Goal: Task Accomplishment & Management: Complete application form

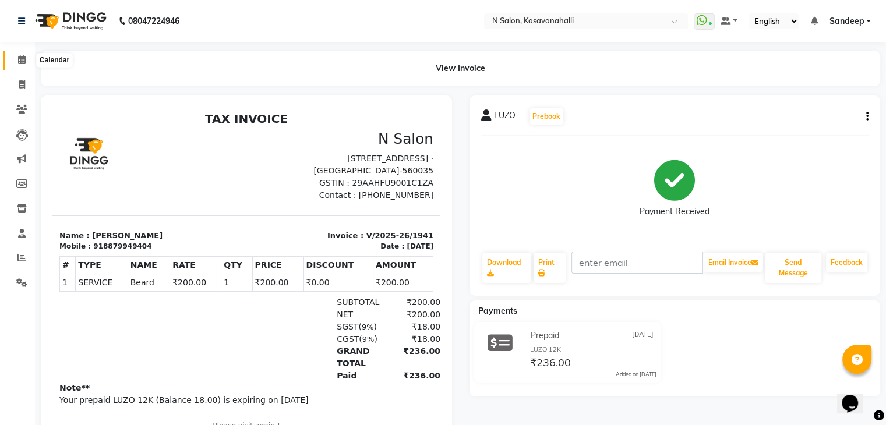
click at [19, 66] on span at bounding box center [22, 60] width 20 height 13
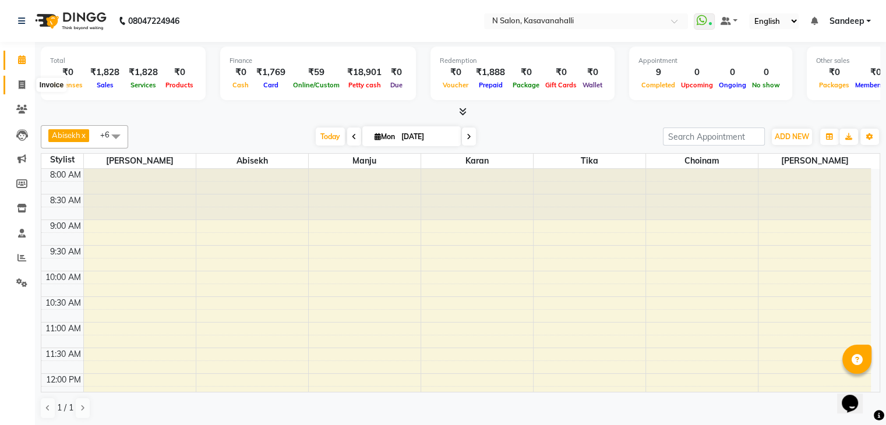
click at [14, 84] on span at bounding box center [22, 85] width 20 height 13
select select "service"
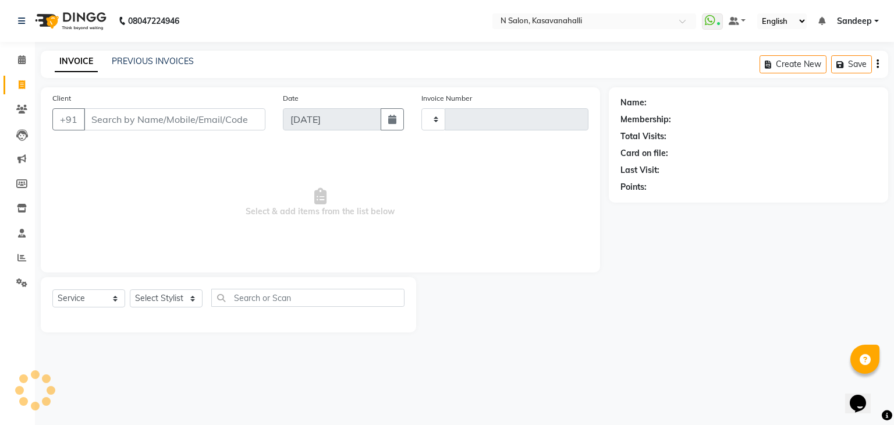
type input "1942"
select select "7111"
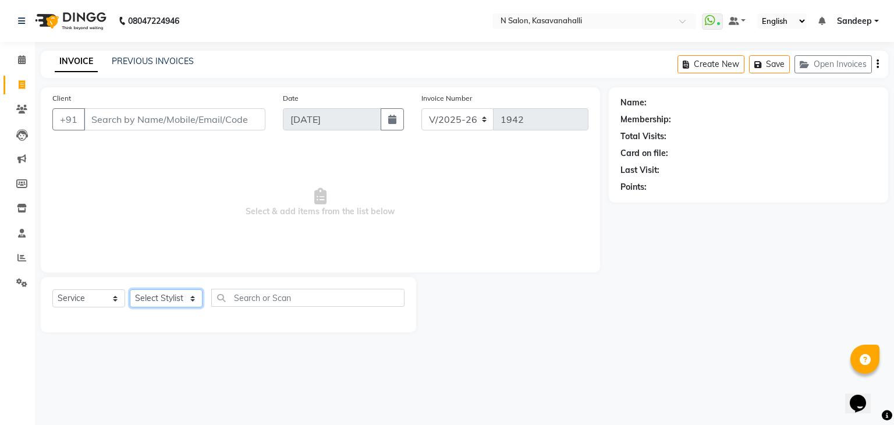
click at [177, 302] on select "Select Stylist Abisekh [PERSON_NAME] Choinam Karan Manju Owner [PERSON_NAME]" at bounding box center [166, 298] width 73 height 18
select select "88552"
click at [130, 290] on select "Select Stylist Abisekh [PERSON_NAME] Choinam Karan Manju Owner [PERSON_NAME]" at bounding box center [166, 298] width 73 height 18
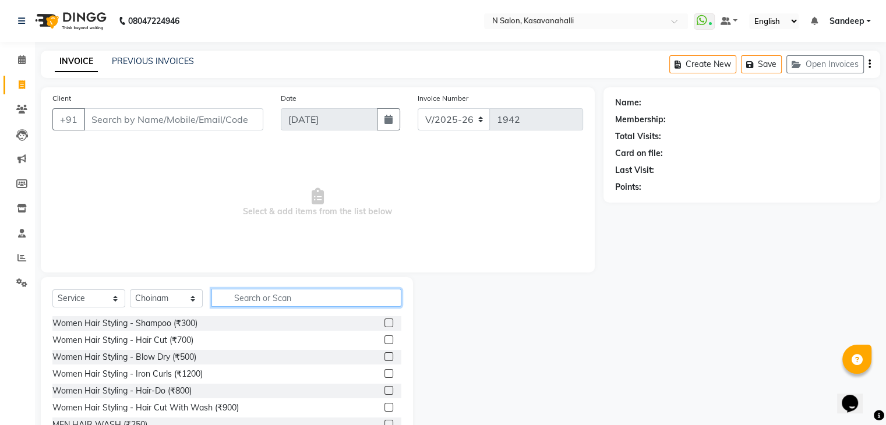
click at [263, 293] on input "text" at bounding box center [306, 298] width 190 height 18
type input "r"
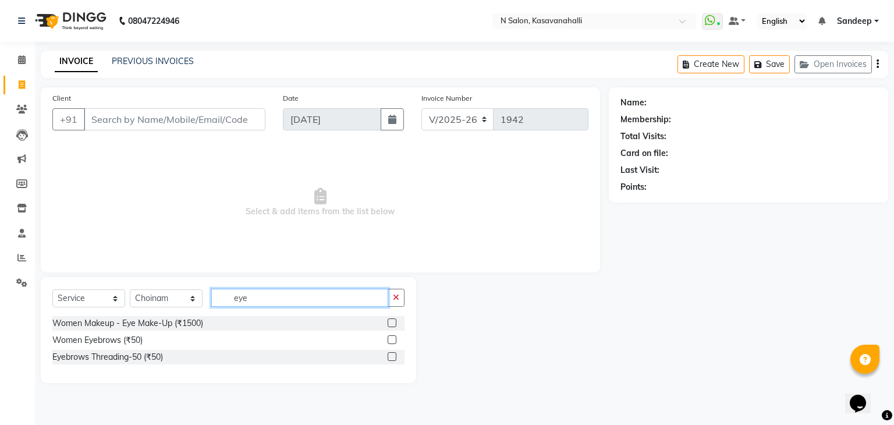
type input "eye"
click at [392, 359] on label at bounding box center [392, 356] width 9 height 9
click at [392, 359] on input "checkbox" at bounding box center [392, 357] width 8 height 8
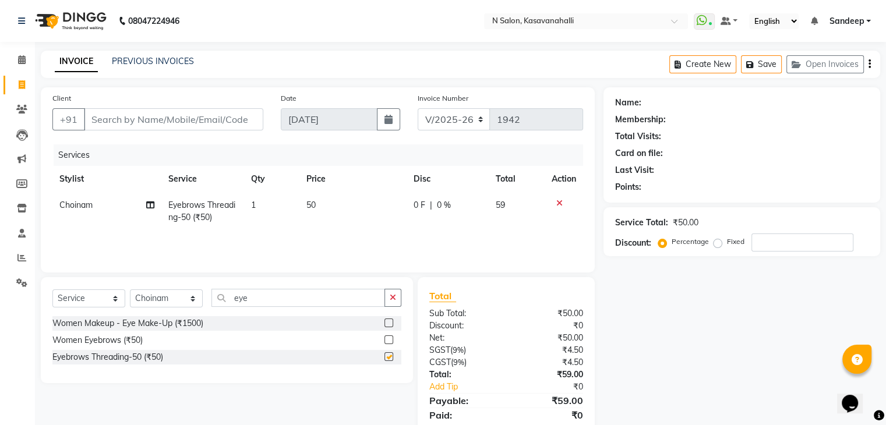
checkbox input "false"
click at [265, 301] on input "eye" at bounding box center [298, 298] width 174 height 18
click at [281, 300] on input "eye" at bounding box center [298, 298] width 174 height 18
type input "e"
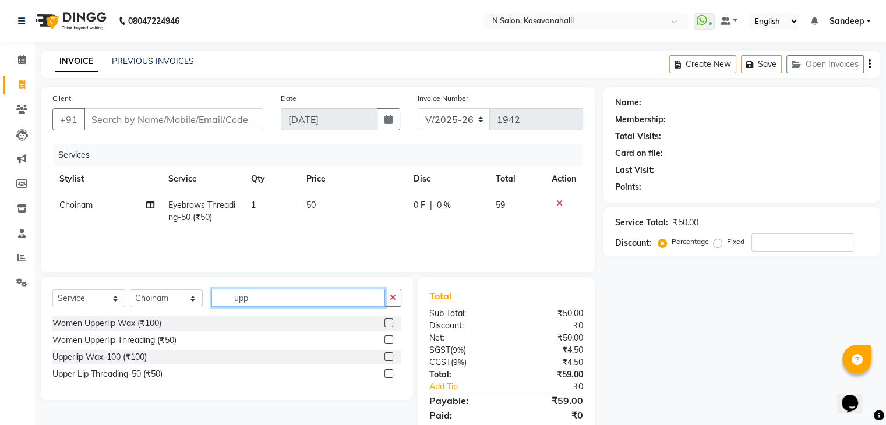
type input "upp"
click at [387, 374] on label at bounding box center [388, 373] width 9 height 9
click at [387, 374] on input "checkbox" at bounding box center [388, 374] width 8 height 8
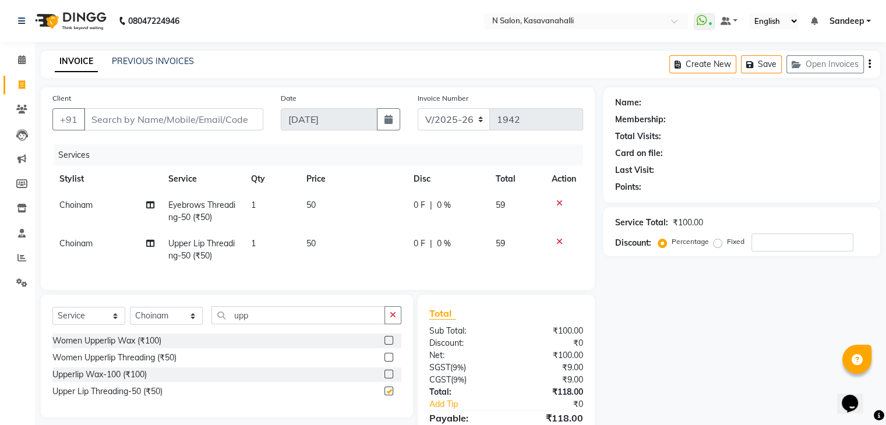
checkbox input "false"
click at [267, 324] on input "upp" at bounding box center [298, 315] width 174 height 18
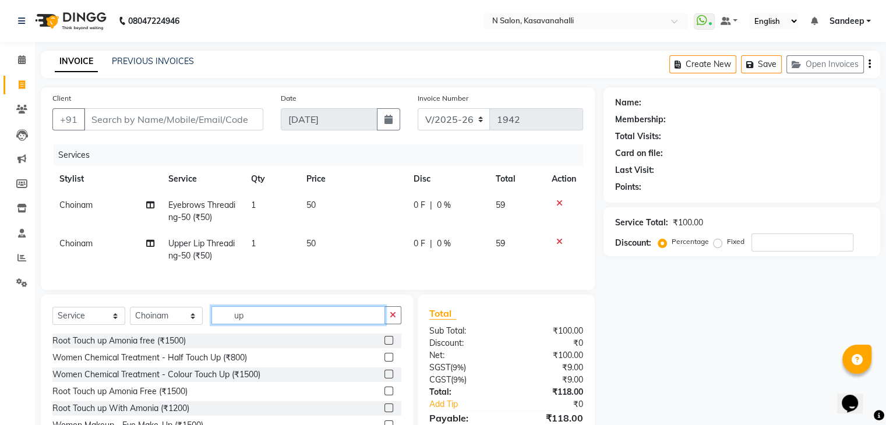
type input "u"
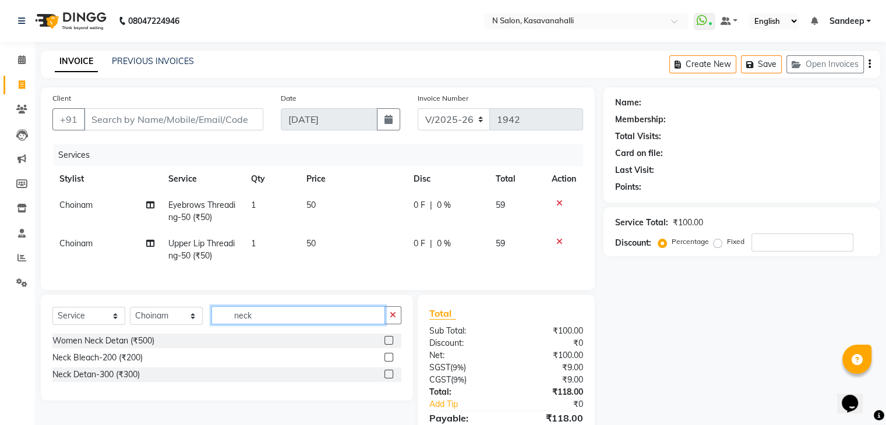
click at [270, 324] on input "neck" at bounding box center [298, 315] width 174 height 18
type input "n"
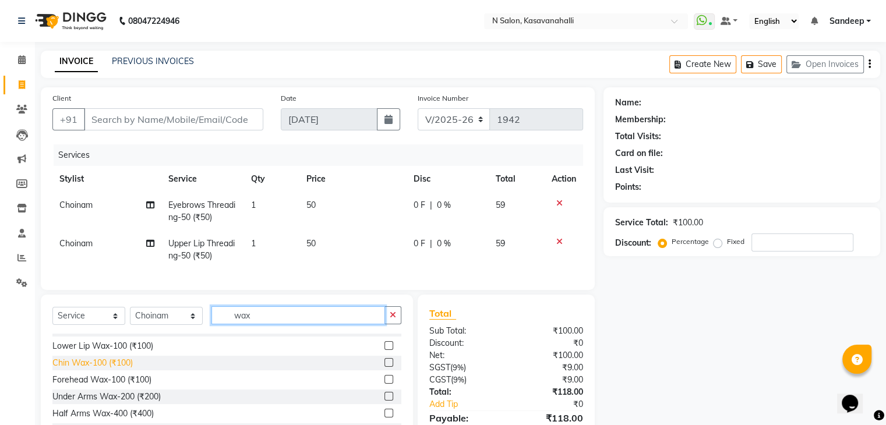
scroll to position [291, 0]
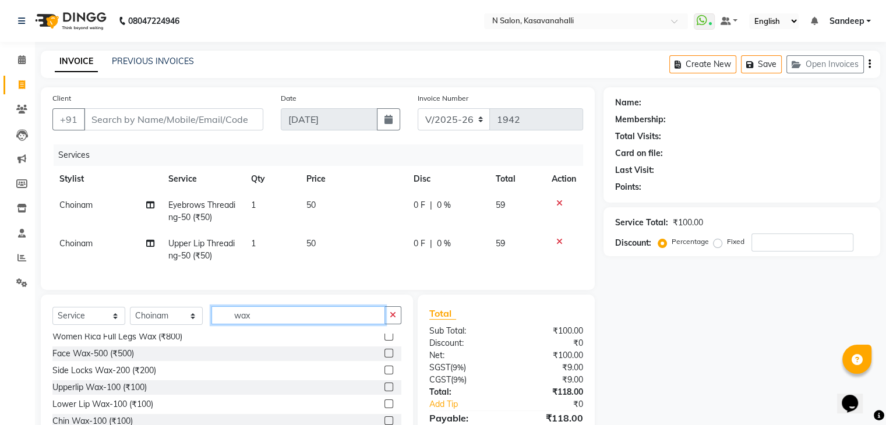
type input "wax"
click at [384, 374] on label at bounding box center [388, 370] width 9 height 9
click at [384, 374] on input "checkbox" at bounding box center [388, 371] width 8 height 8
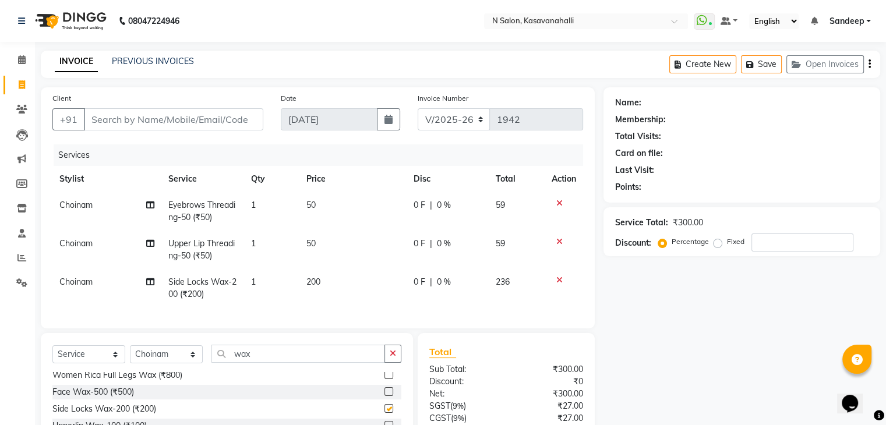
checkbox input "false"
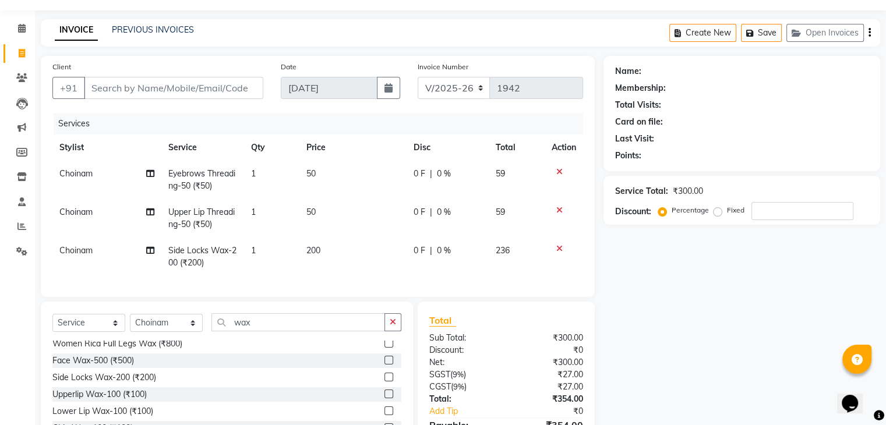
scroll to position [58, 0]
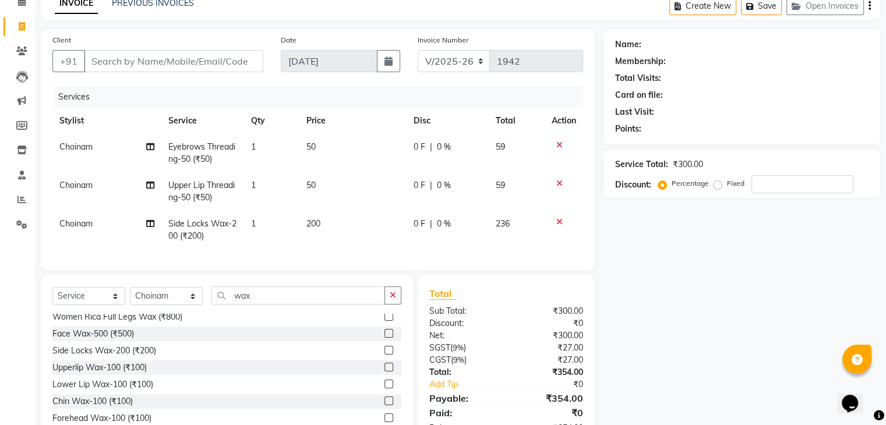
click at [384, 388] on label at bounding box center [388, 384] width 9 height 9
click at [384, 388] on input "checkbox" at bounding box center [388, 385] width 8 height 8
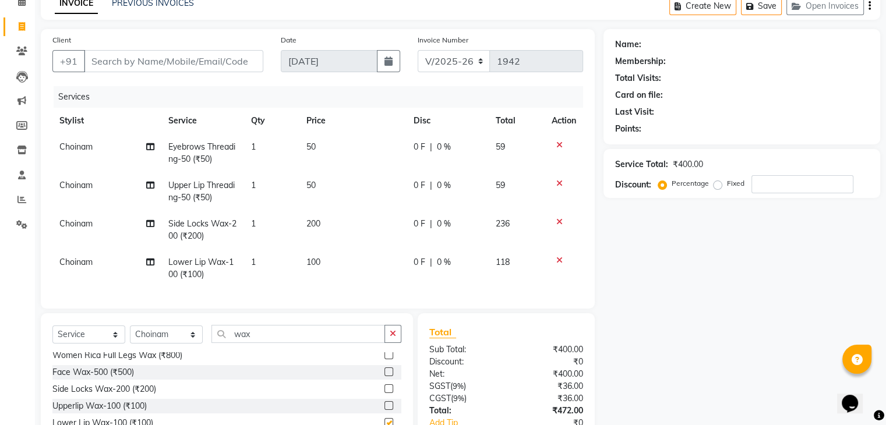
checkbox input "false"
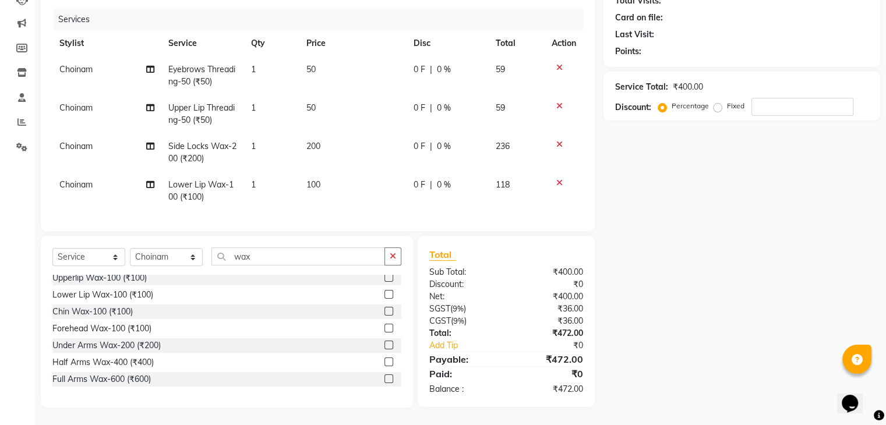
scroll to position [324, 0]
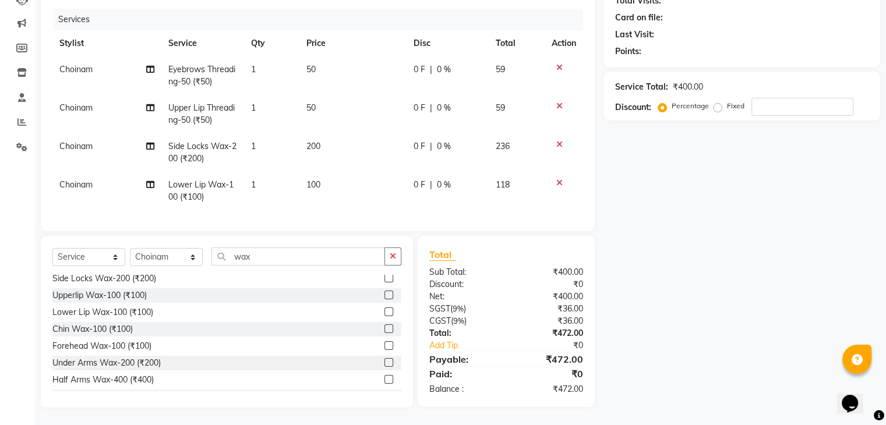
click at [384, 329] on label at bounding box center [388, 328] width 9 height 9
click at [384, 329] on input "checkbox" at bounding box center [388, 330] width 8 height 8
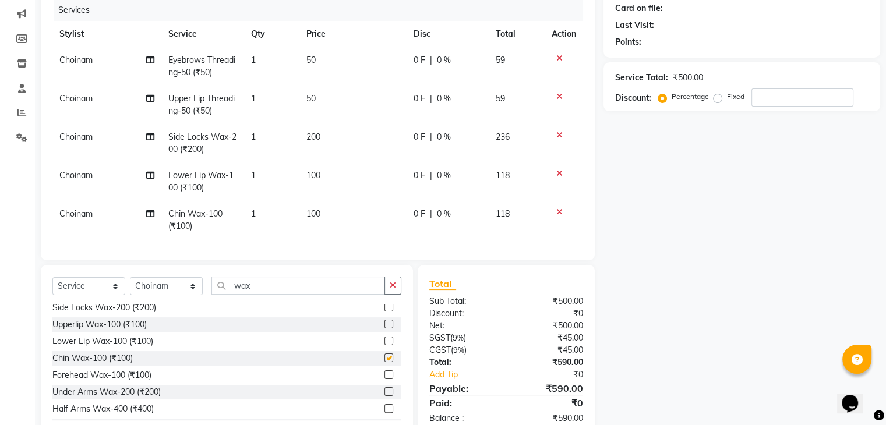
checkbox input "false"
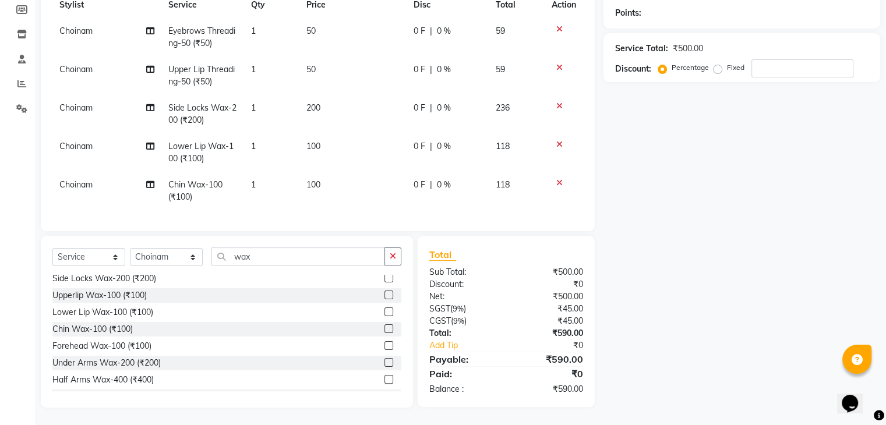
scroll to position [0, 0]
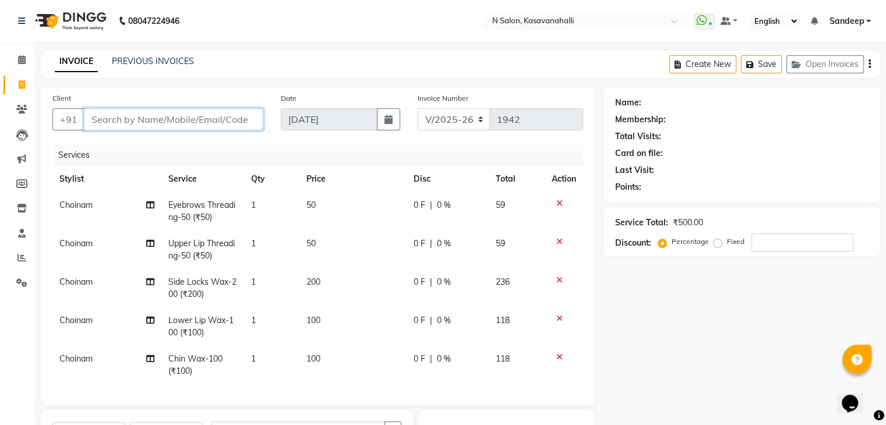
click at [190, 120] on input "Client" at bounding box center [173, 119] width 179 height 22
type input "6"
type input "0"
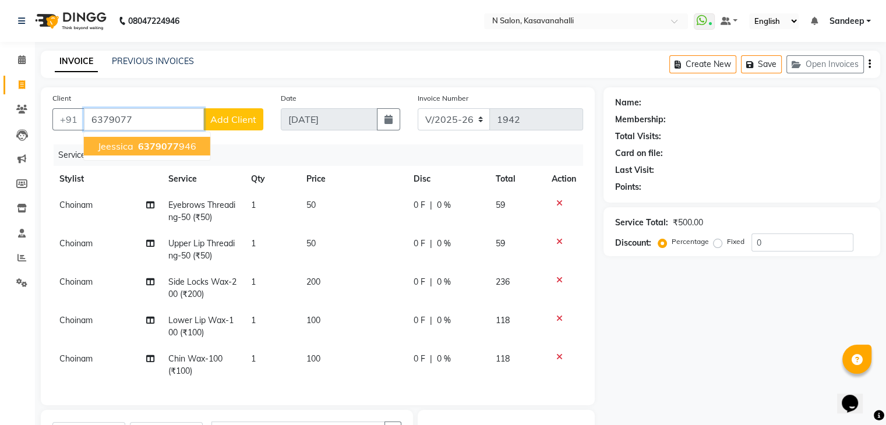
click at [165, 143] on span "6379077" at bounding box center [158, 146] width 41 height 12
type input "6379077946"
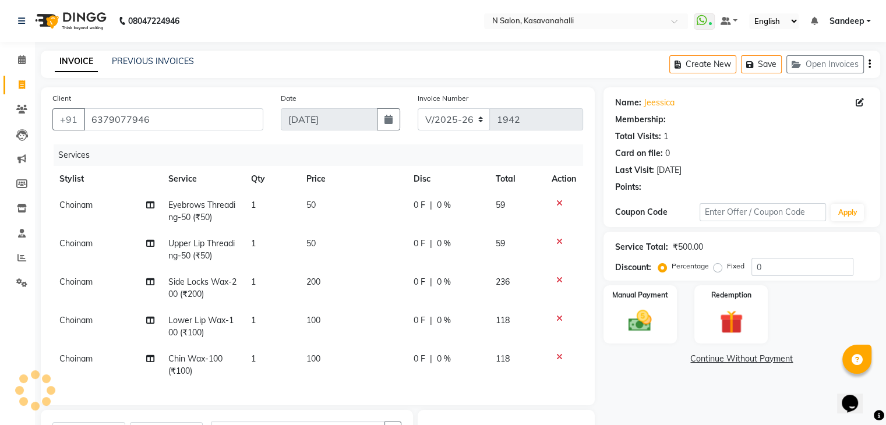
select select "1: Object"
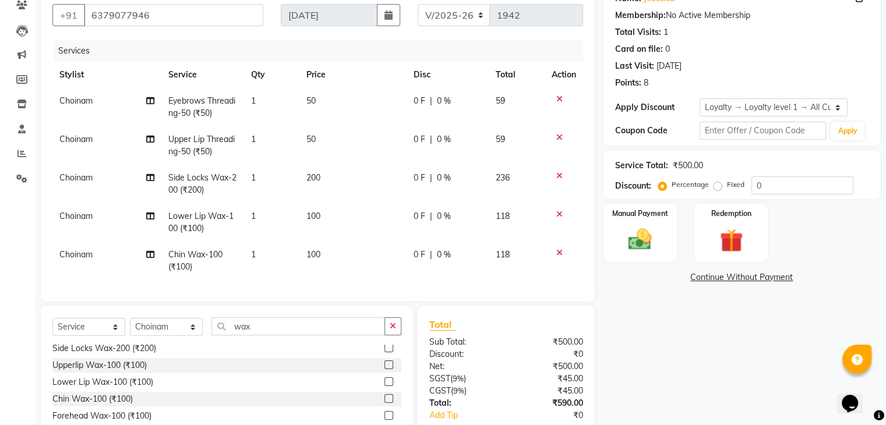
scroll to position [175, 0]
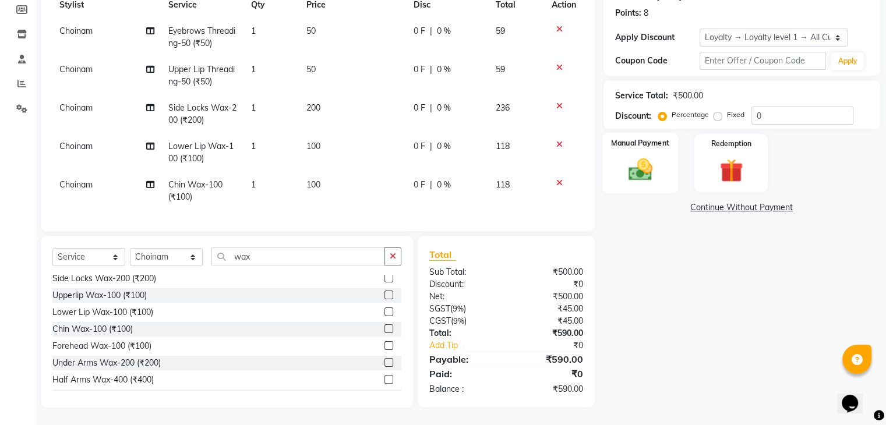
click at [643, 154] on div "Manual Payment" at bounding box center [640, 163] width 76 height 60
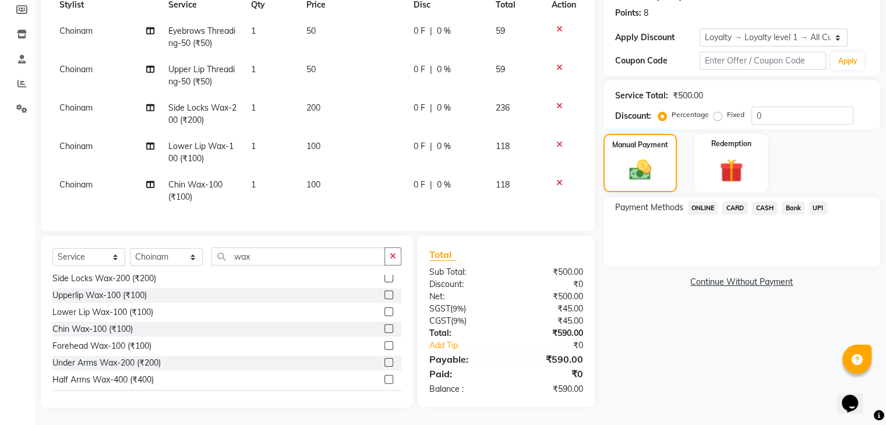
click at [735, 206] on span "CARD" at bounding box center [734, 207] width 25 height 13
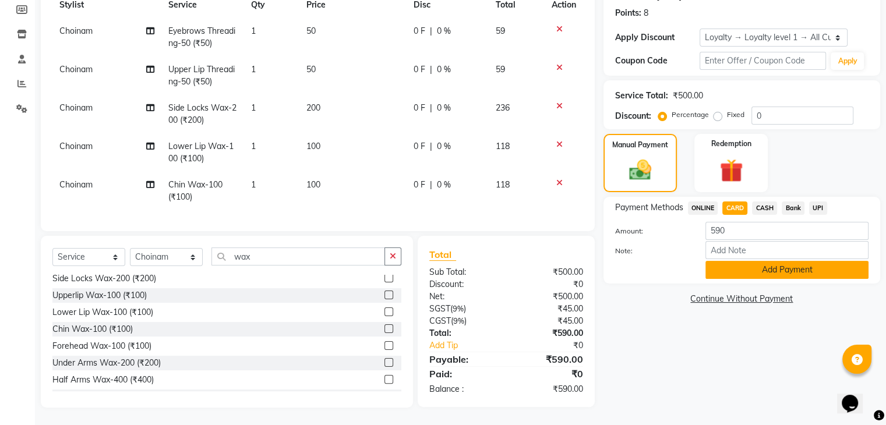
click at [797, 274] on button "Add Payment" at bounding box center [786, 270] width 163 height 18
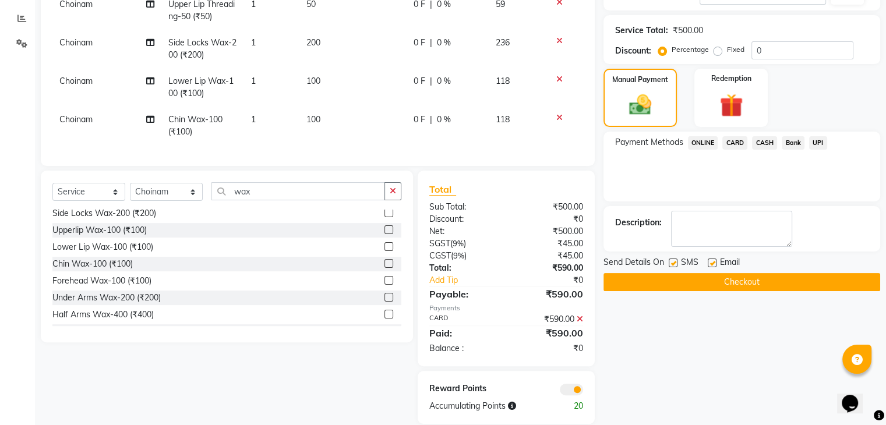
scroll to position [266, 0]
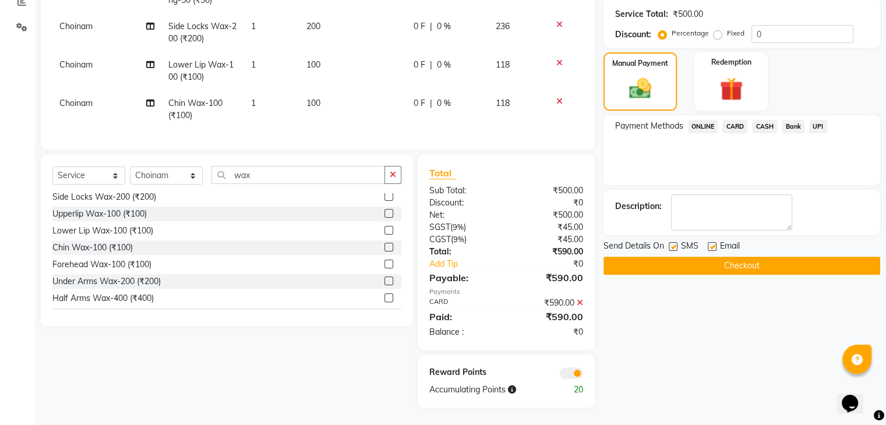
click at [762, 257] on button "Checkout" at bounding box center [741, 266] width 277 height 18
